Goal: Information Seeking & Learning: Learn about a topic

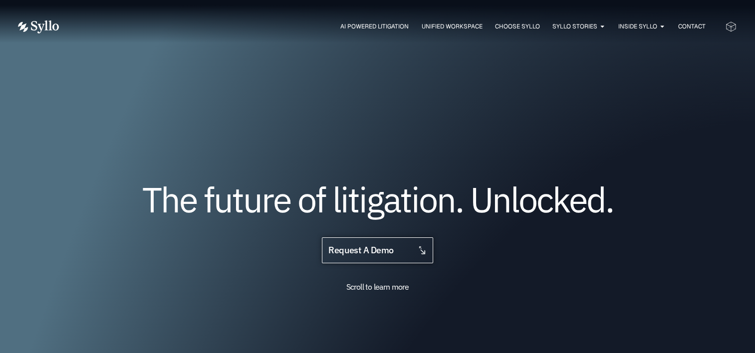
click at [425, 249] on icon at bounding box center [421, 250] width 9 height 9
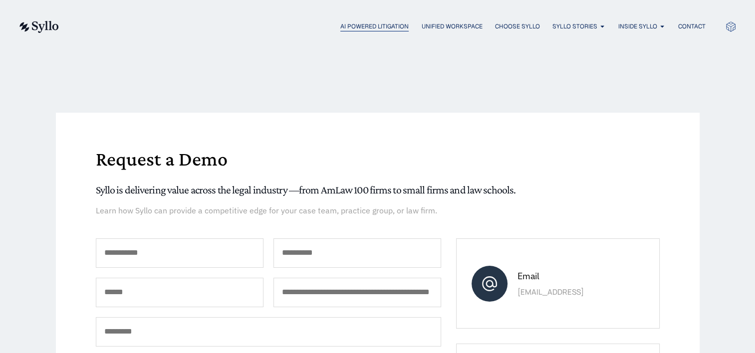
click at [367, 23] on span "AI Powered Litigation" at bounding box center [374, 26] width 68 height 9
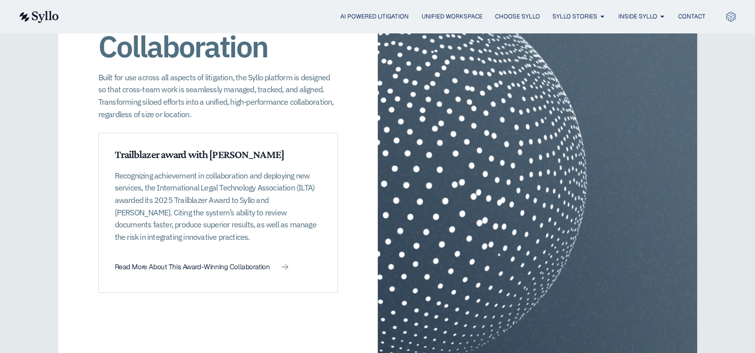
scroll to position [1495, 0]
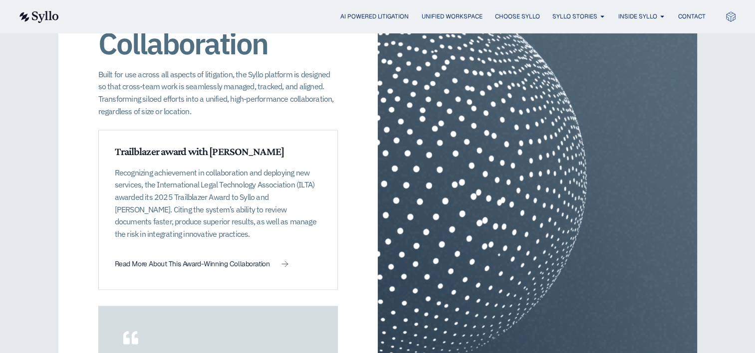
click at [423, 32] on div "AI Powered Litigation Unified Workspace Choose Syllo Syllo Stories Close Syllo …" at bounding box center [377, 16] width 718 height 33
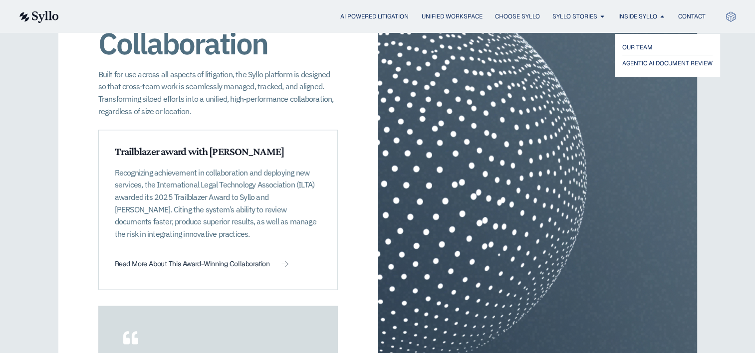
click at [638, 53] on li "OUR TEAM" at bounding box center [667, 48] width 90 height 14
click at [640, 42] on span "OUR TEAM" at bounding box center [637, 47] width 31 height 12
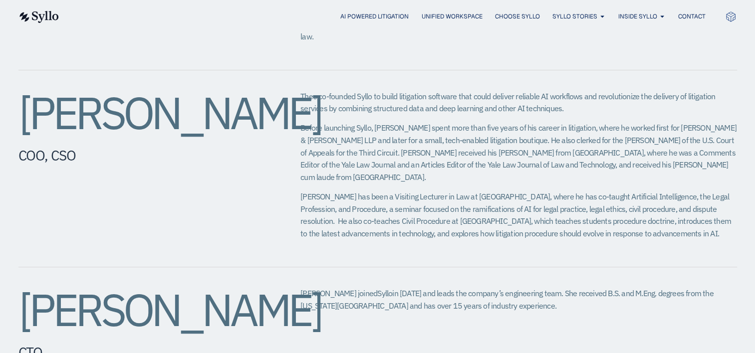
scroll to position [579, 0]
drag, startPoint x: 147, startPoint y: 148, endPoint x: 23, endPoint y: 91, distance: 136.1
click at [23, 91] on h2 "Theodore Rostow​" at bounding box center [139, 112] width 242 height 45
copy h2 "Theodore Rostow​"
click at [405, 206] on span "Theo has been a Visiting Lecturer in Law at Yale Law School, where he has co-ta…" at bounding box center [515, 215] width 430 height 47
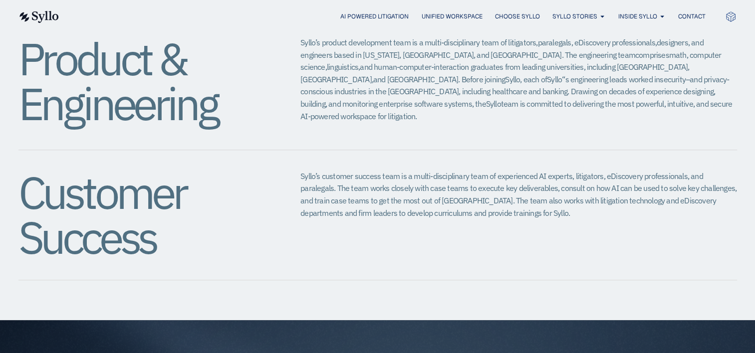
scroll to position [1085, 0]
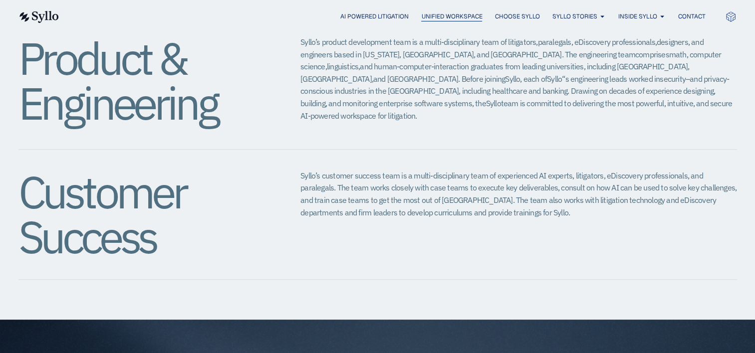
click at [454, 19] on span "Unified Workspace" at bounding box center [451, 16] width 61 height 9
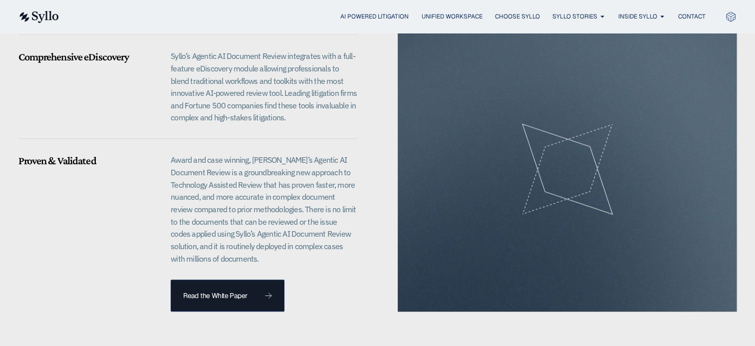
scroll to position [894, 0]
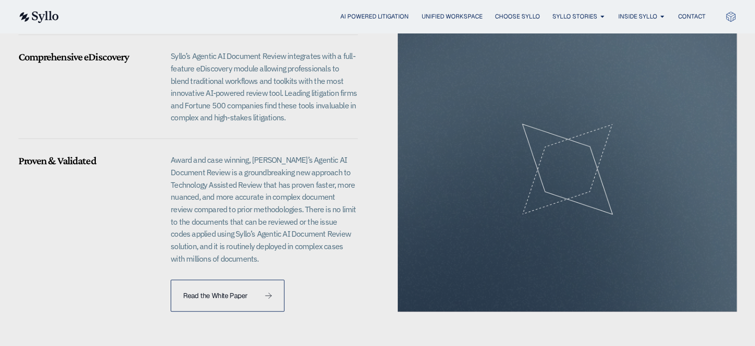
click at [240, 282] on link "Read the White Paper" at bounding box center [228, 295] width 114 height 32
